Goal: Information Seeking & Learning: Check status

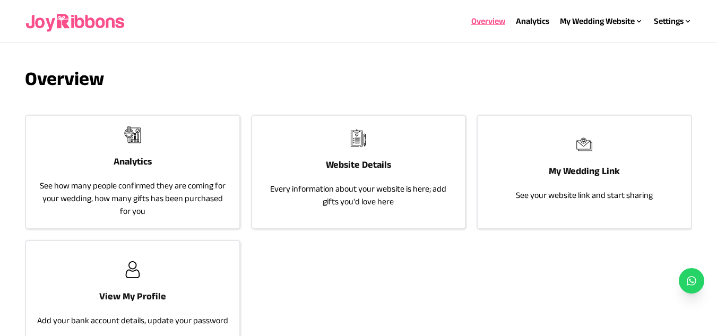
click at [157, 156] on div "Analytics See how many people confirmed they are coming for your wedding, how m…" at bounding box center [132, 172] width 213 height 113
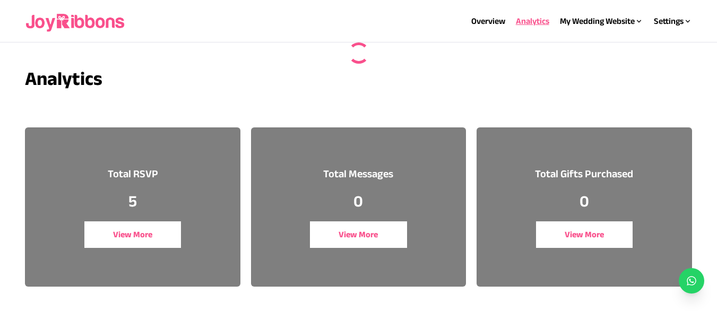
click at [138, 223] on button "View More" at bounding box center [132, 234] width 97 height 27
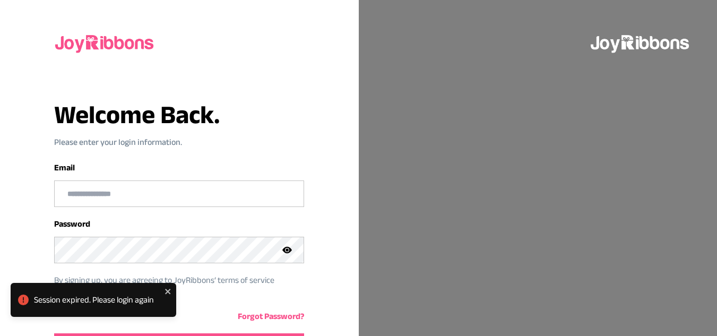
scroll to position [72, 0]
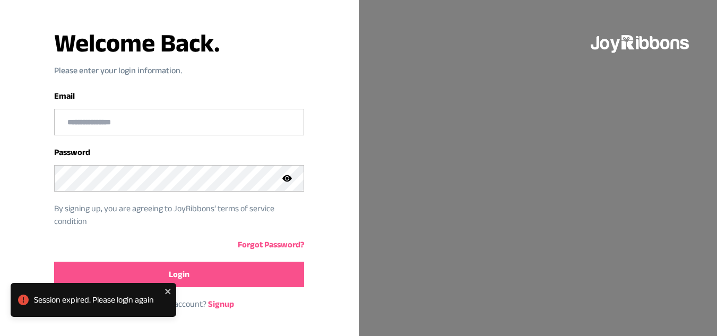
type input "**********"
click at [204, 273] on button "Login" at bounding box center [179, 274] width 250 height 25
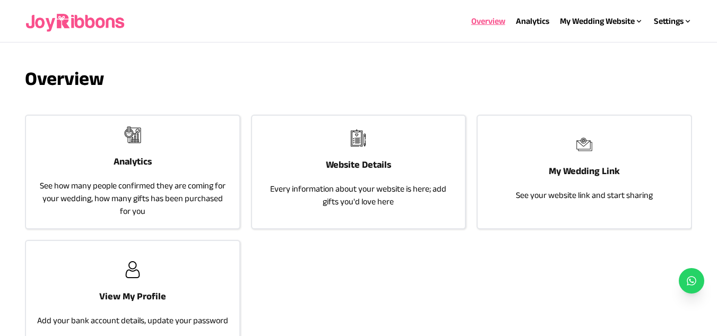
click at [155, 175] on div "Analytics See how many people confirmed they are coming for your wedding, how m…" at bounding box center [132, 172] width 213 height 113
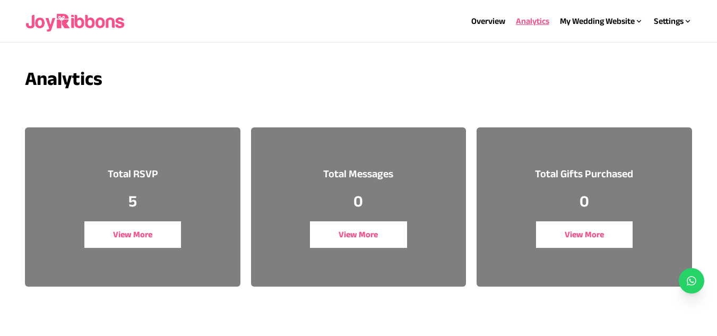
click at [149, 229] on button "View More" at bounding box center [132, 234] width 97 height 27
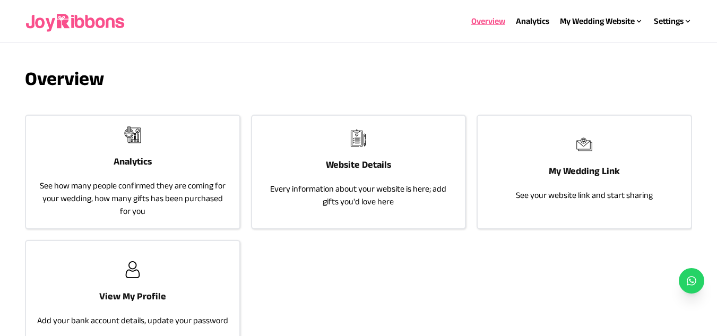
click at [133, 155] on h3 "Analytics" at bounding box center [133, 161] width 38 height 15
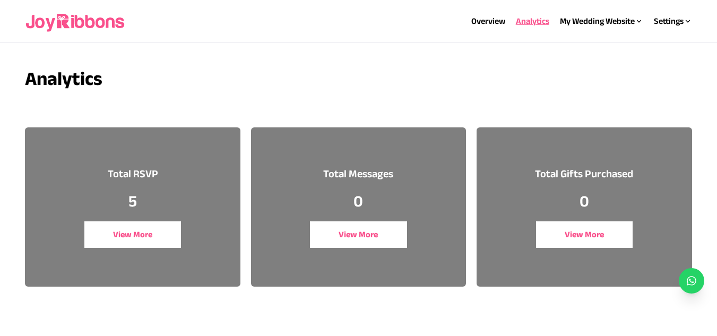
click at [164, 236] on button "View More" at bounding box center [132, 234] width 97 height 27
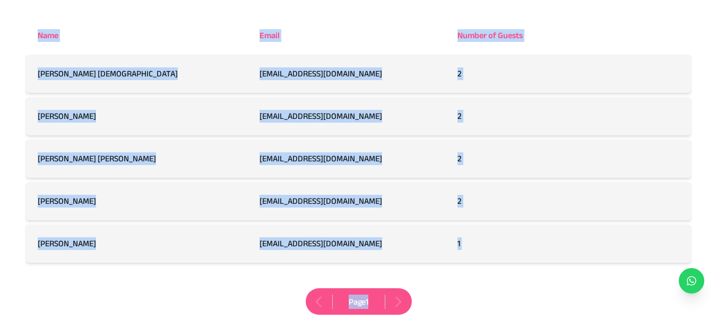
scroll to position [204, 0]
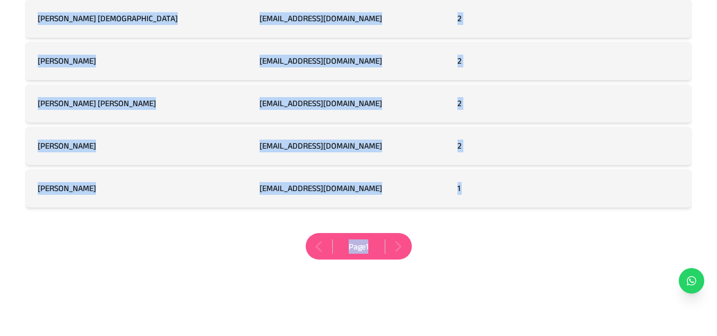
drag, startPoint x: 20, startPoint y: 107, endPoint x: 377, endPoint y: 255, distance: 386.4
click at [377, 255] on div "RSVP Name Email Number of Guests [PERSON_NAME] Jesumogbo [EMAIL_ADDRESS][DOMAIN…" at bounding box center [358, 100] width 681 height 473
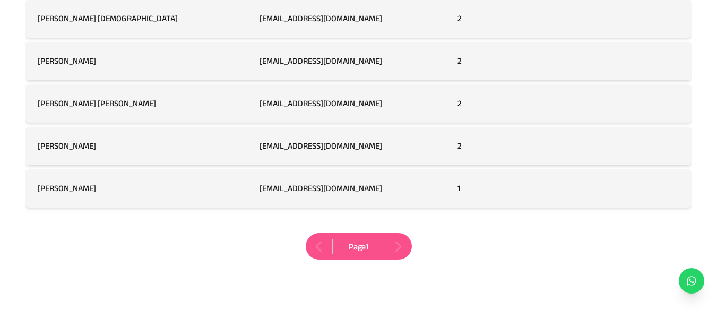
drag, startPoint x: 186, startPoint y: 157, endPoint x: 619, endPoint y: 271, distance: 447.6
click at [619, 271] on div "Name Email Number of Guests [PERSON_NAME] Jesumogbo [EMAIL_ADDRESS][DOMAIN_NAME…" at bounding box center [358, 110] width 667 height 349
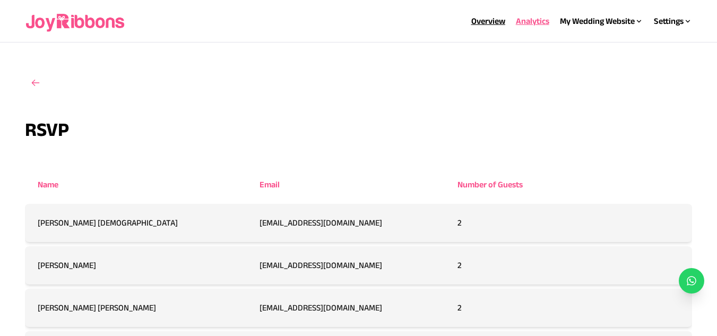
click at [490, 20] on link "Overview" at bounding box center [489, 20] width 34 height 9
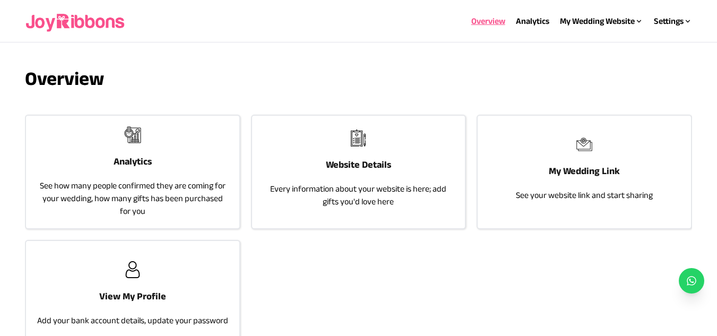
click at [70, 30] on img at bounding box center [76, 21] width 102 height 34
click at [72, 22] on img at bounding box center [76, 21] width 102 height 34
click at [127, 157] on h3 "Analytics" at bounding box center [133, 161] width 38 height 15
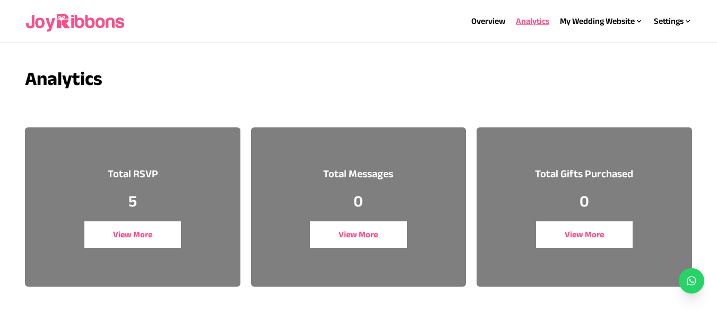
click at [143, 234] on button "View More" at bounding box center [132, 234] width 97 height 27
